Goal: Task Accomplishment & Management: Manage account settings

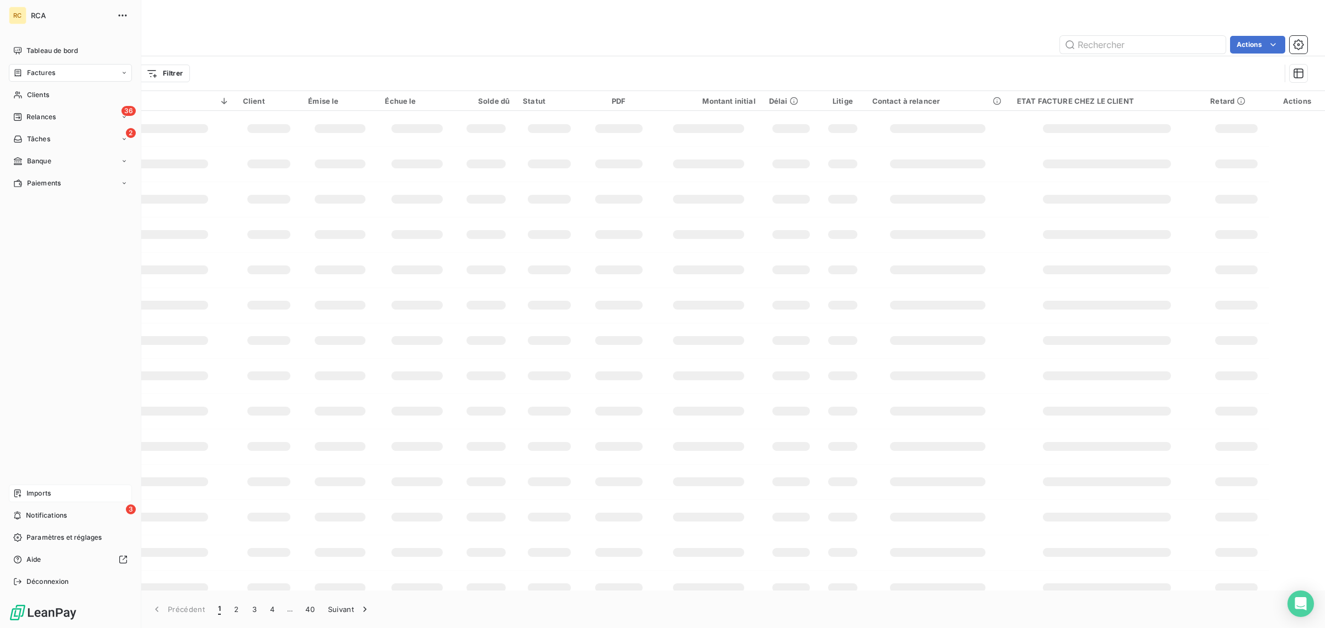
click at [17, 493] on icon at bounding box center [17, 494] width 7 height 8
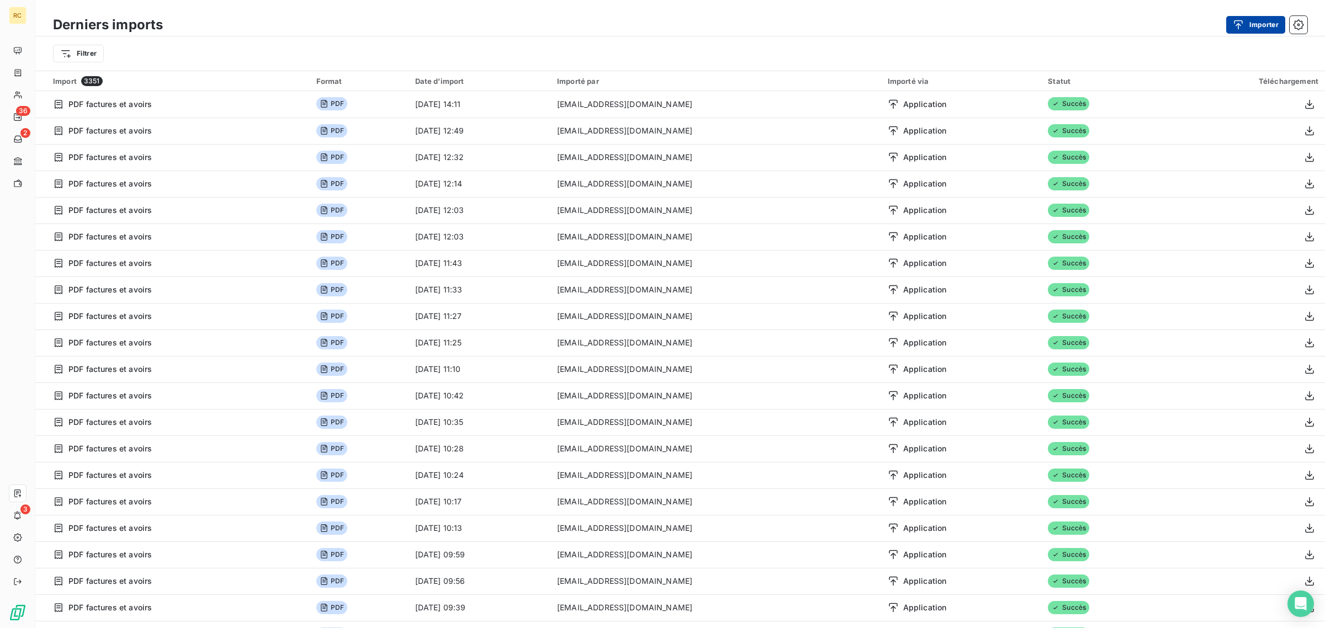
click at [1248, 23] on button "Importer" at bounding box center [1255, 25] width 59 height 18
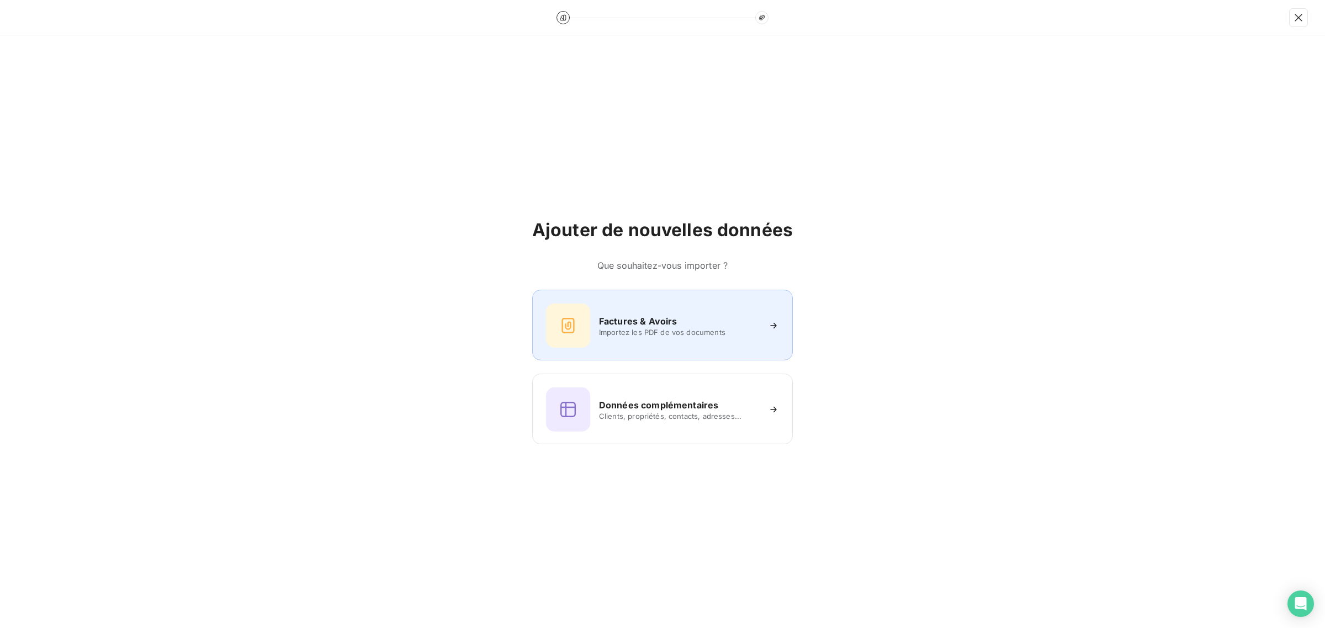
click at [586, 326] on div at bounding box center [568, 326] width 44 height 44
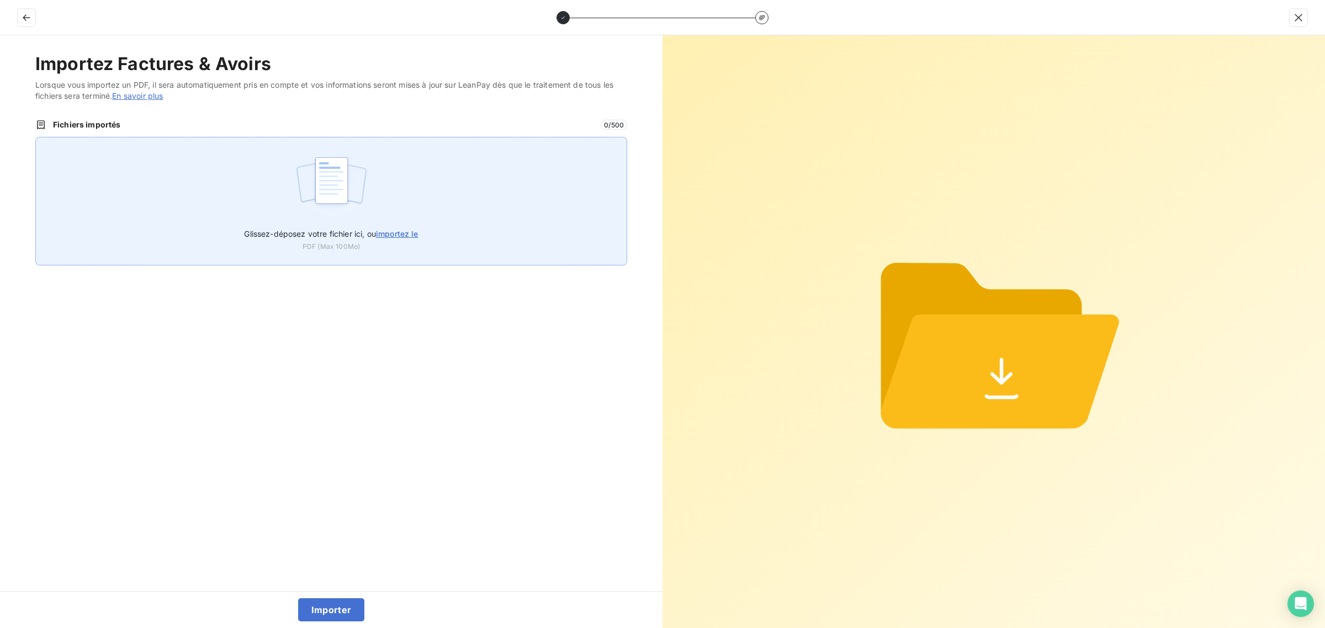
click at [311, 178] on img at bounding box center [331, 186] width 73 height 71
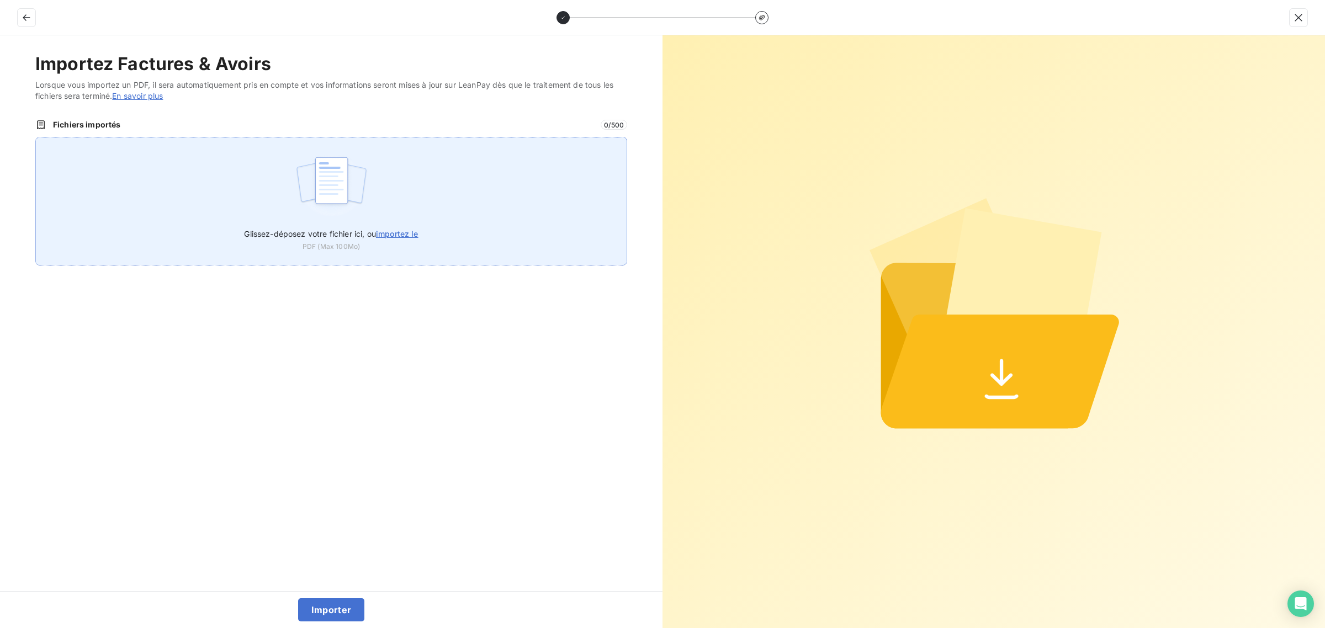
type input "C:\fakepath\FC38859.pdf"
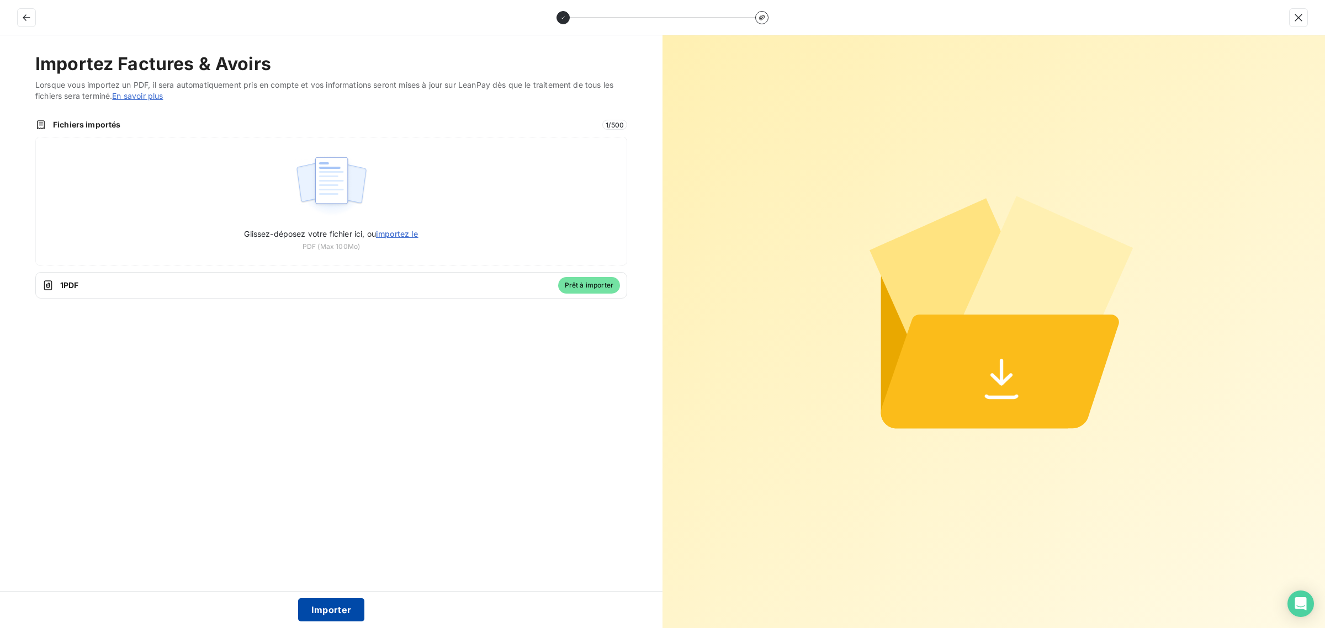
click at [342, 608] on button "Importer" at bounding box center [331, 609] width 67 height 23
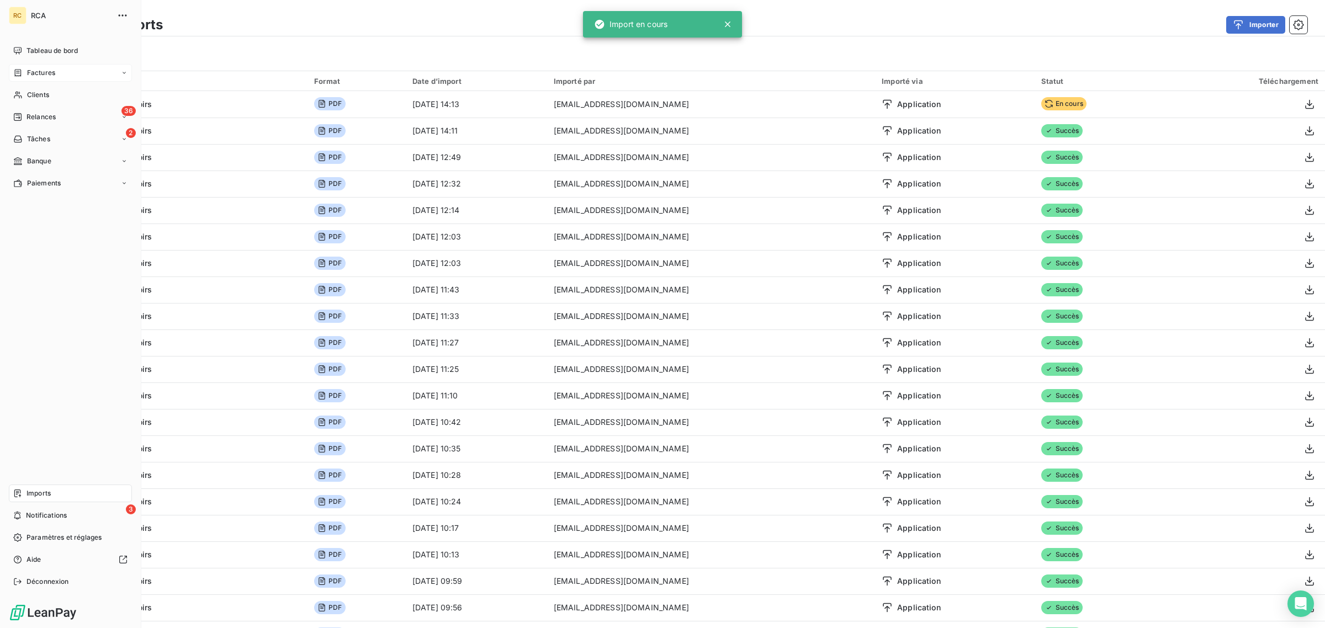
click at [11, 67] on div "Factures" at bounding box center [70, 73] width 123 height 18
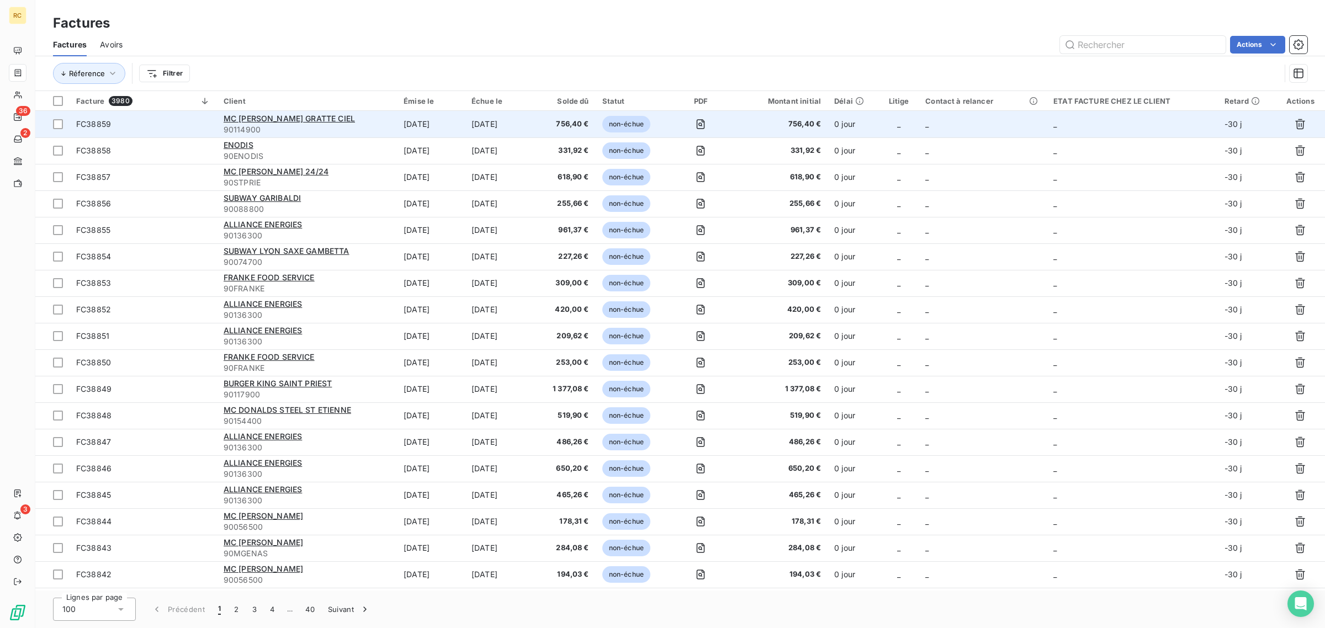
click at [145, 131] on td "FC38859" at bounding box center [143, 124] width 147 height 26
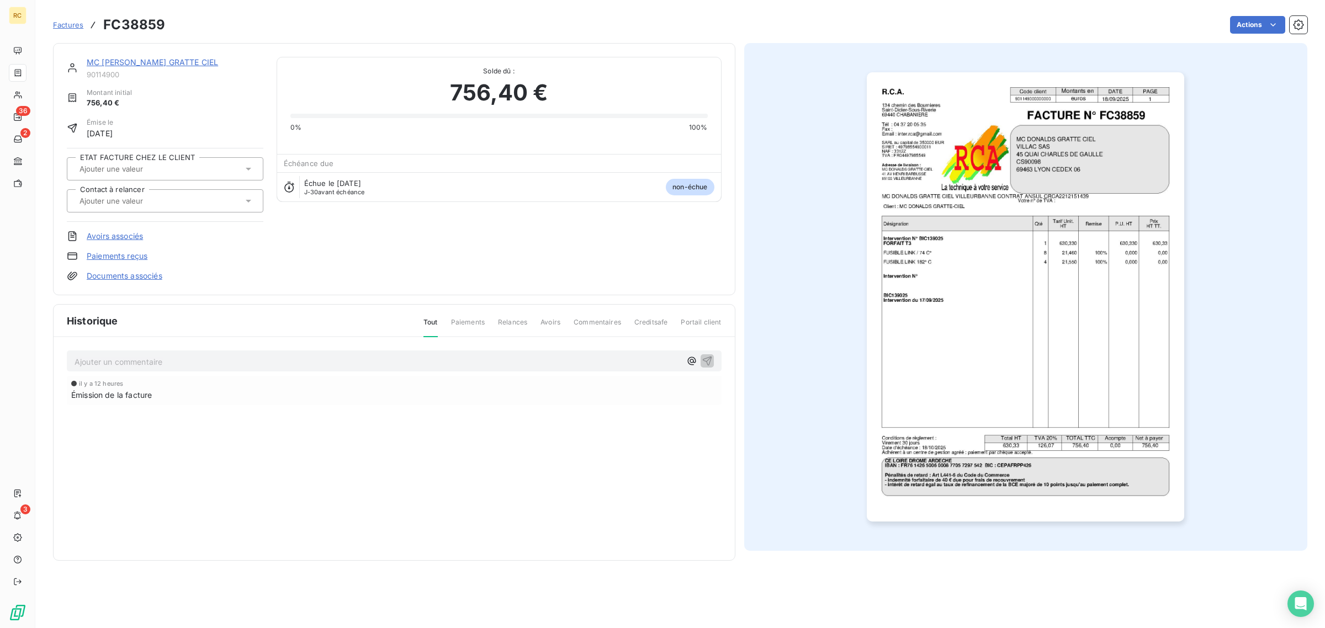
click at [144, 278] on link "Documents associés" at bounding box center [125, 275] width 76 height 11
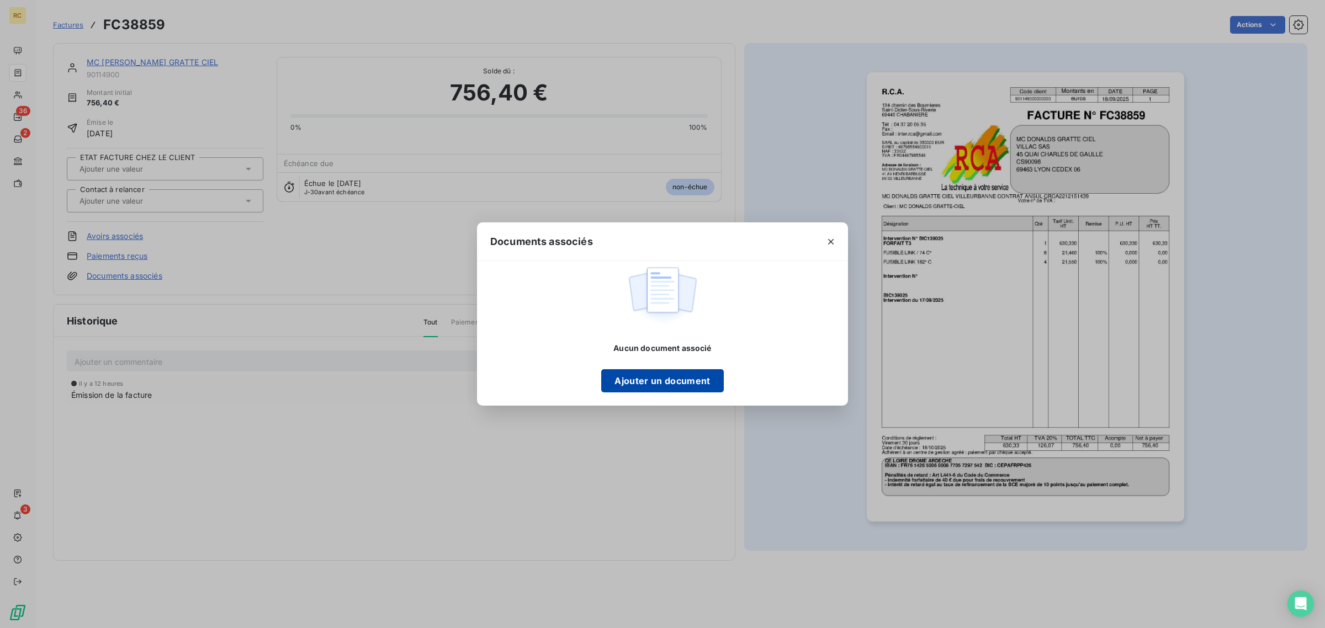
click at [624, 381] on button "Ajouter un document" at bounding box center [662, 380] width 122 height 23
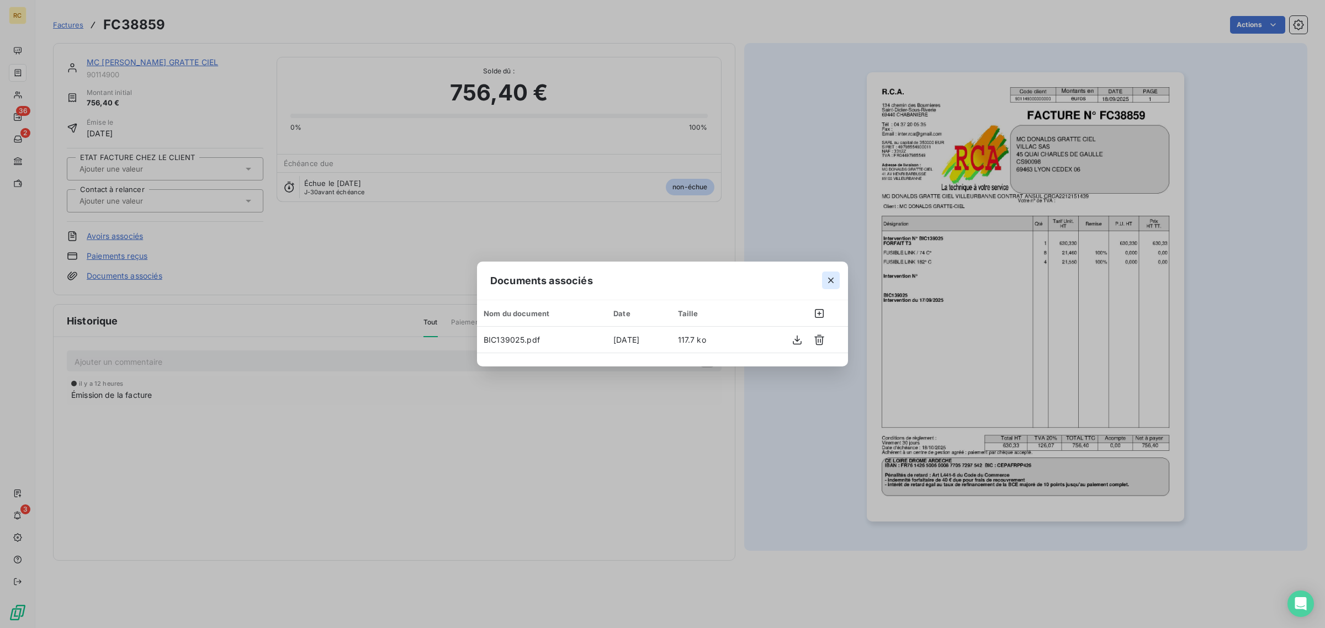
click at [828, 284] on icon "button" at bounding box center [830, 280] width 11 height 11
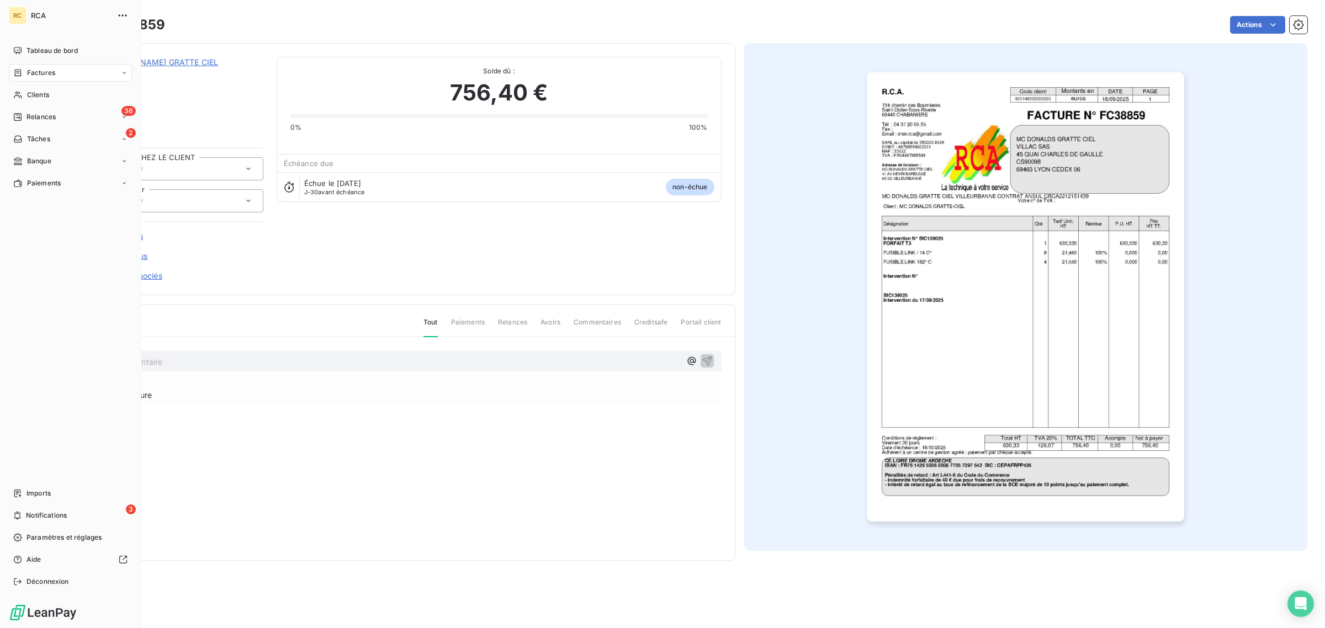
click at [19, 72] on icon at bounding box center [17, 72] width 9 height 9
